Goal: Communication & Community: Answer question/provide support

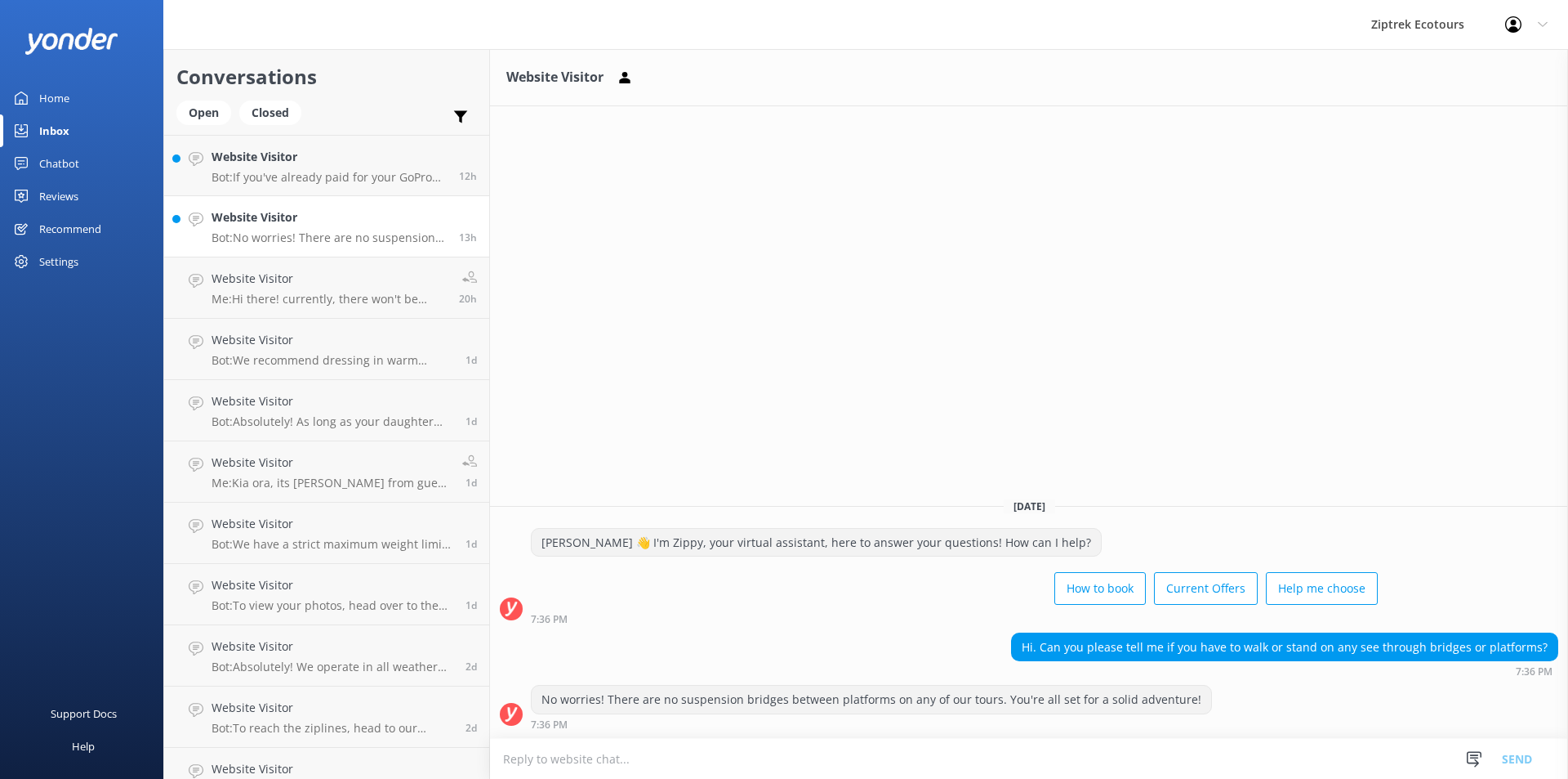
click at [329, 214] on h4 "Website Visitor" at bounding box center [329, 217] width 235 height 18
click at [342, 146] on link "Website Visitor Bot: If you've already paid for your GoPro footage, you'll rece…" at bounding box center [327, 165] width 325 height 61
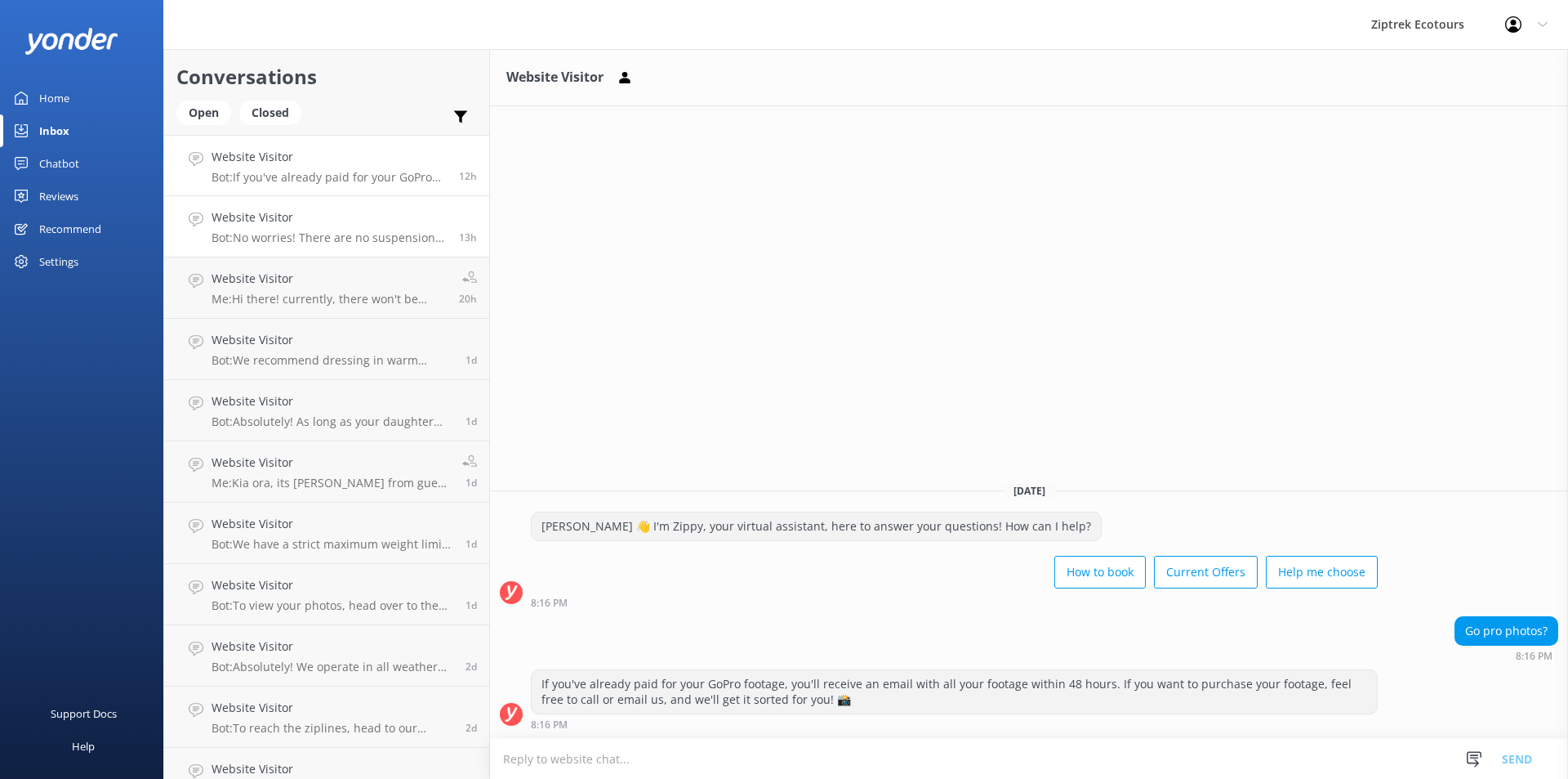
click at [364, 222] on h4 "Website Visitor" at bounding box center [329, 217] width 235 height 18
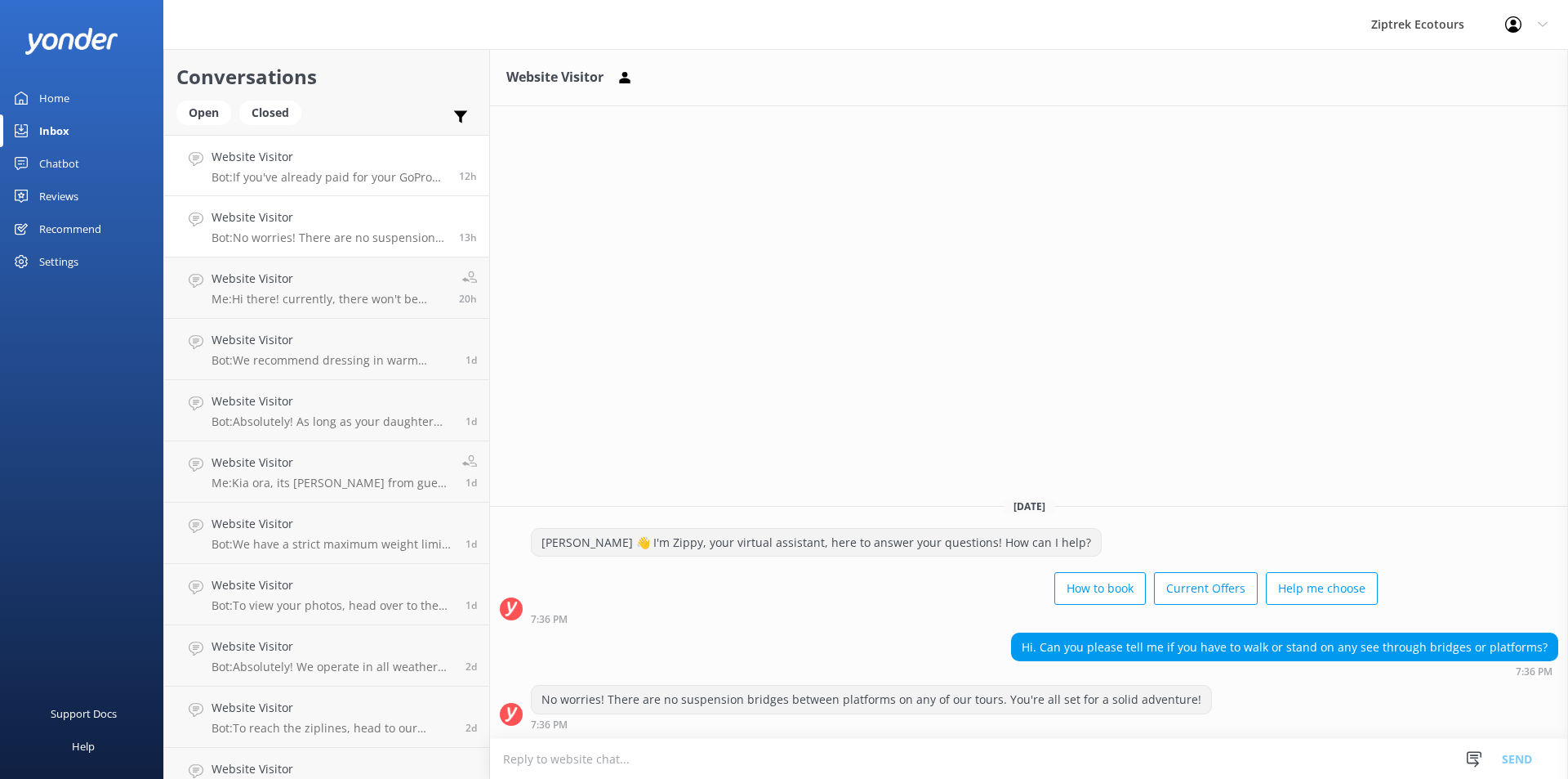
click at [375, 178] on p "Bot: If you've already paid for your GoPro footage, you'll receive an email wit…" at bounding box center [329, 178] width 235 height 15
